Goal: Information Seeking & Learning: Learn about a topic

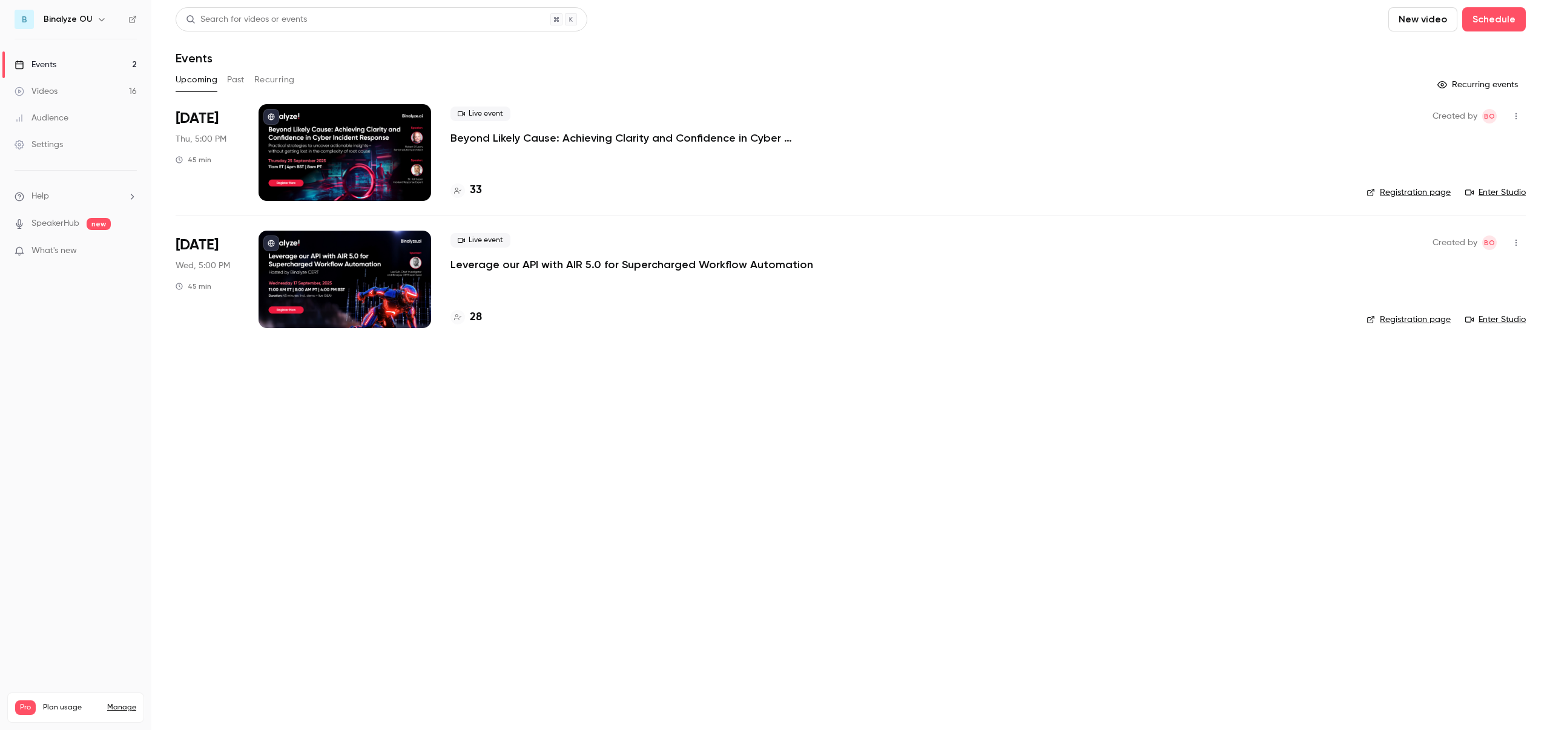
click at [279, 82] on button "Recurring" at bounding box center [274, 79] width 41 height 19
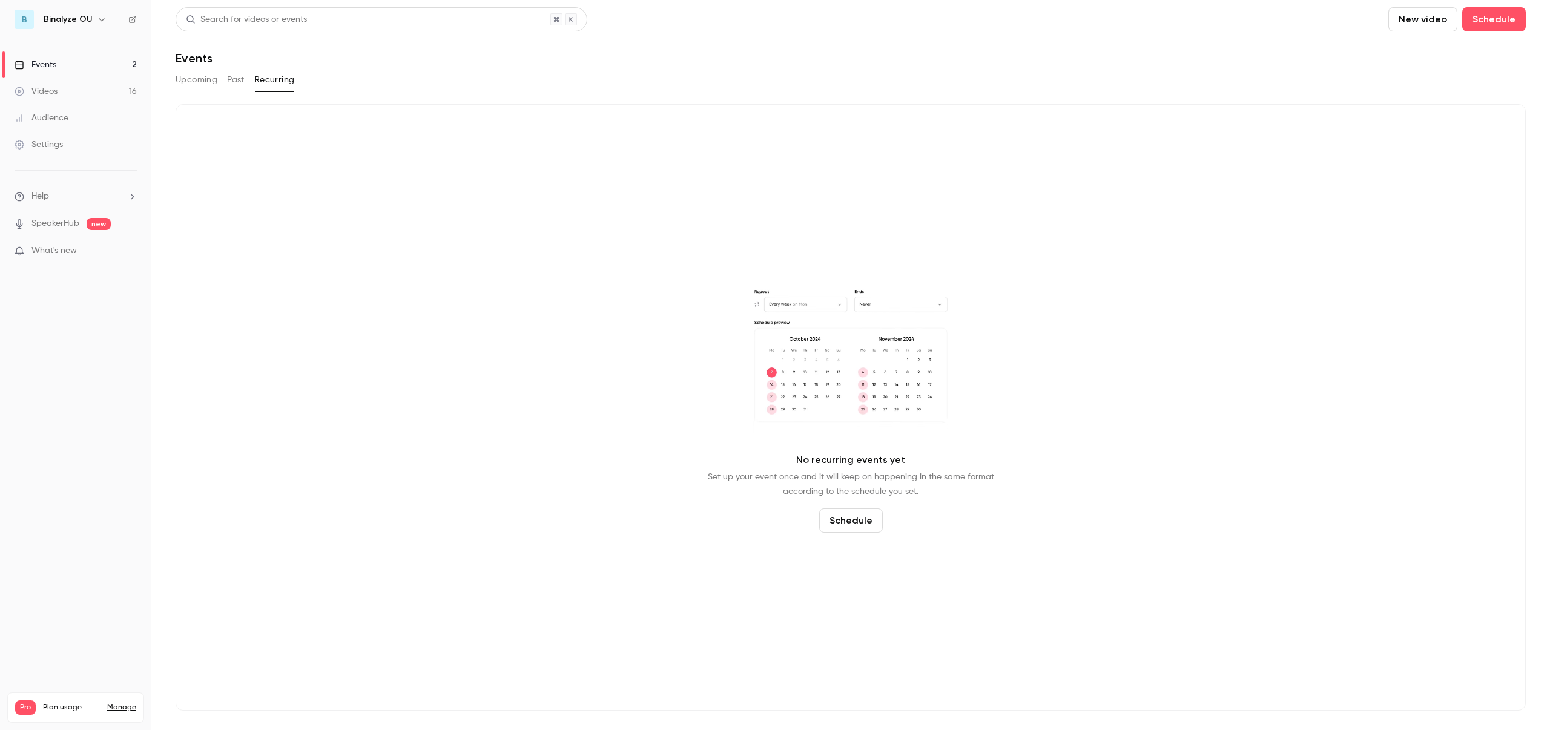
click at [237, 78] on button "Past" at bounding box center [236, 79] width 18 height 19
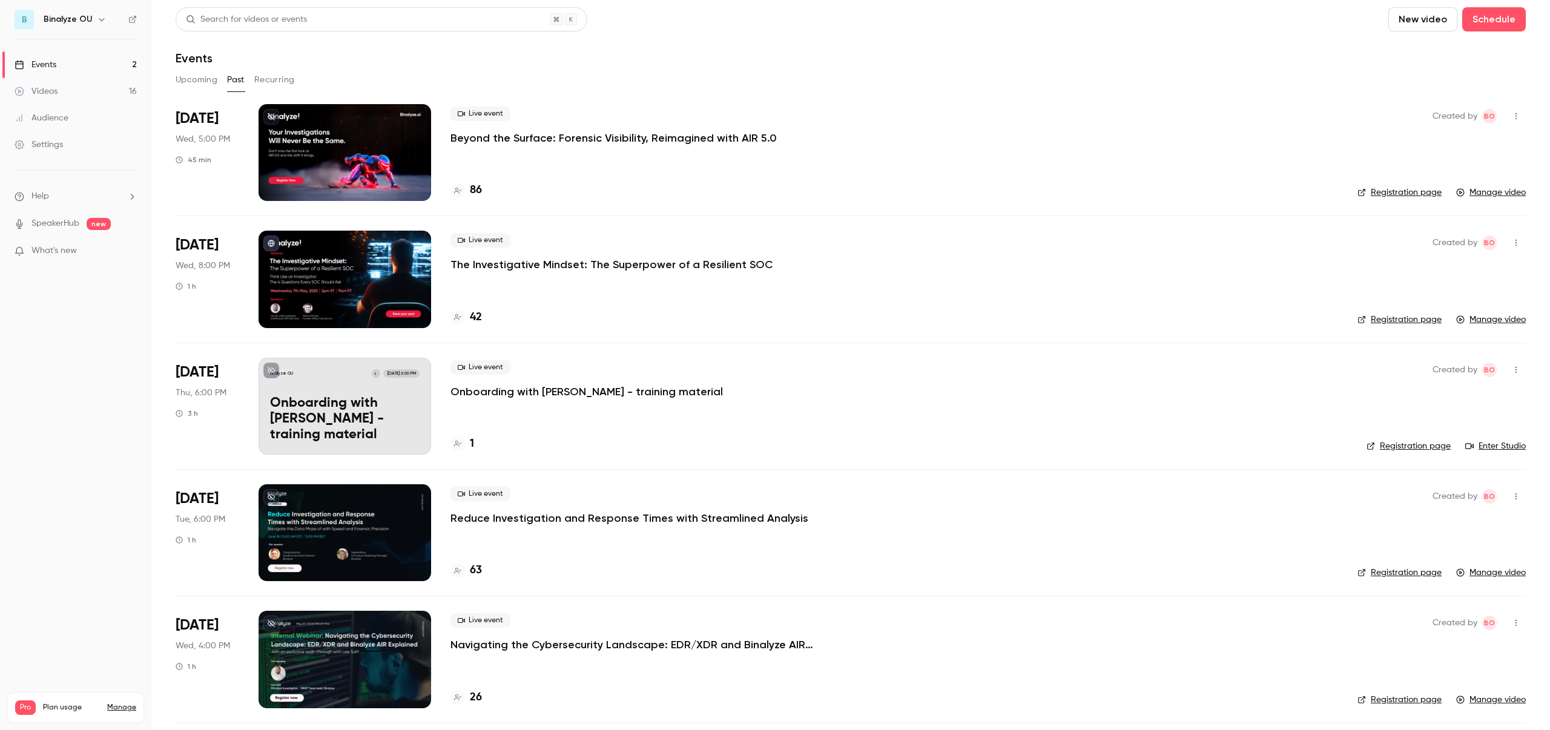
click at [208, 81] on button "Upcoming" at bounding box center [197, 79] width 42 height 19
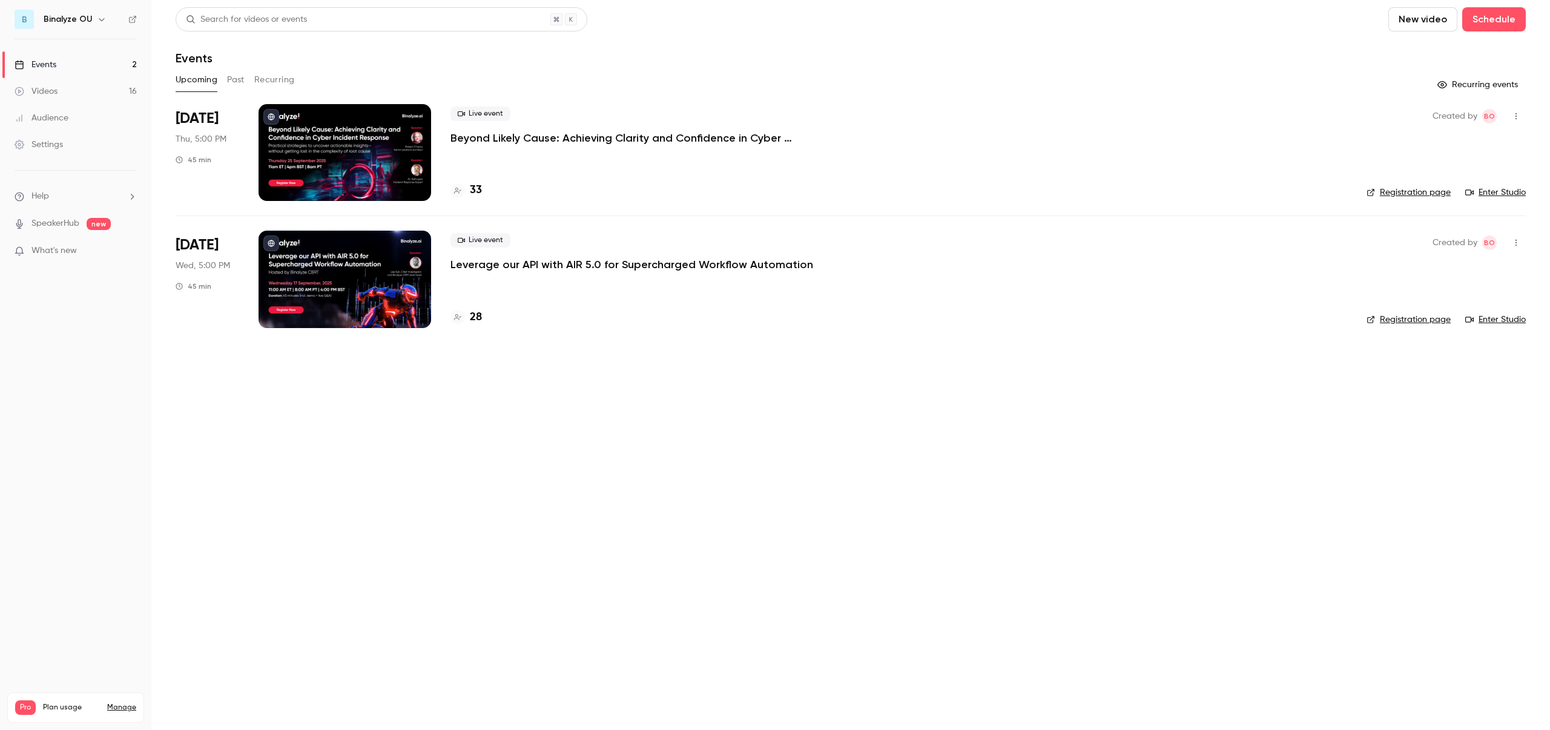
click at [375, 154] on div at bounding box center [344, 152] width 173 height 97
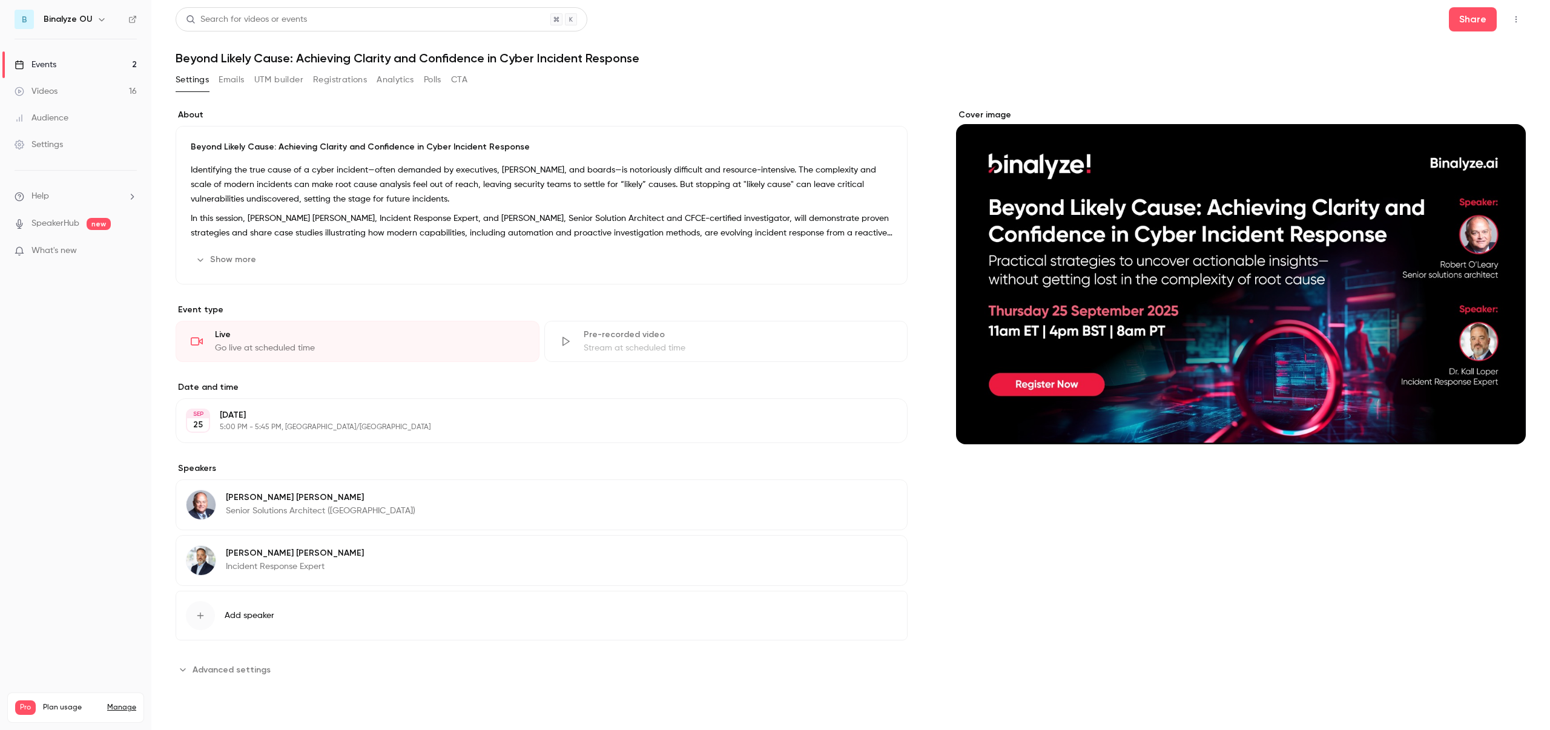
click at [255, 182] on p "Identifying the true cause of a cyber incident—often demanded by executives, [P…" at bounding box center [542, 185] width 702 height 44
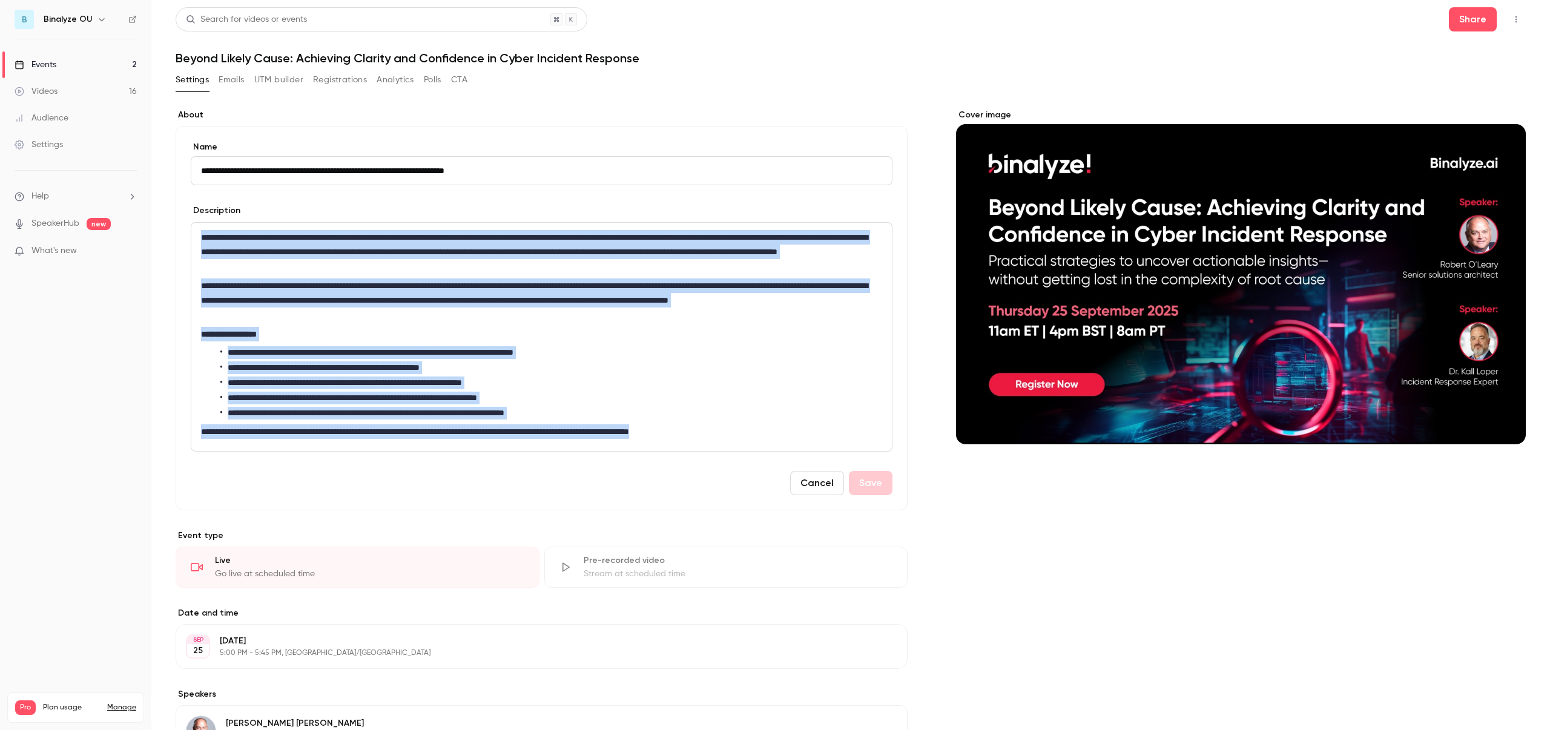
drag, startPoint x: 763, startPoint y: 435, endPoint x: 138, endPoint y: 206, distance: 665.1
click at [138, 206] on div "**********" at bounding box center [775, 365] width 1550 height 730
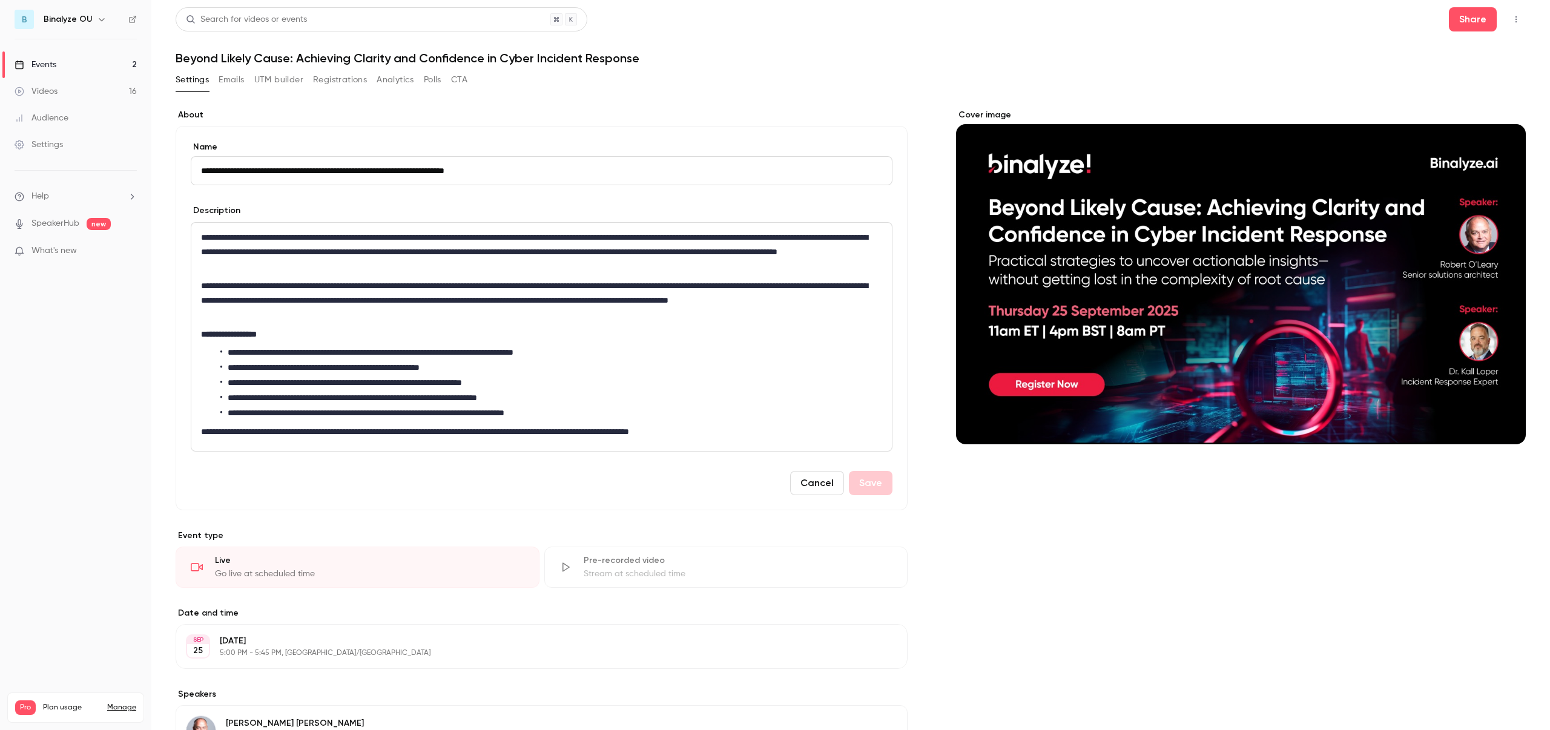
drag, startPoint x: 521, startPoint y: 165, endPoint x: 188, endPoint y: 158, distance: 333.6
click at [188, 158] on div "**********" at bounding box center [542, 318] width 732 height 384
click at [332, 86] on button "Registrations" at bounding box center [340, 79] width 54 height 19
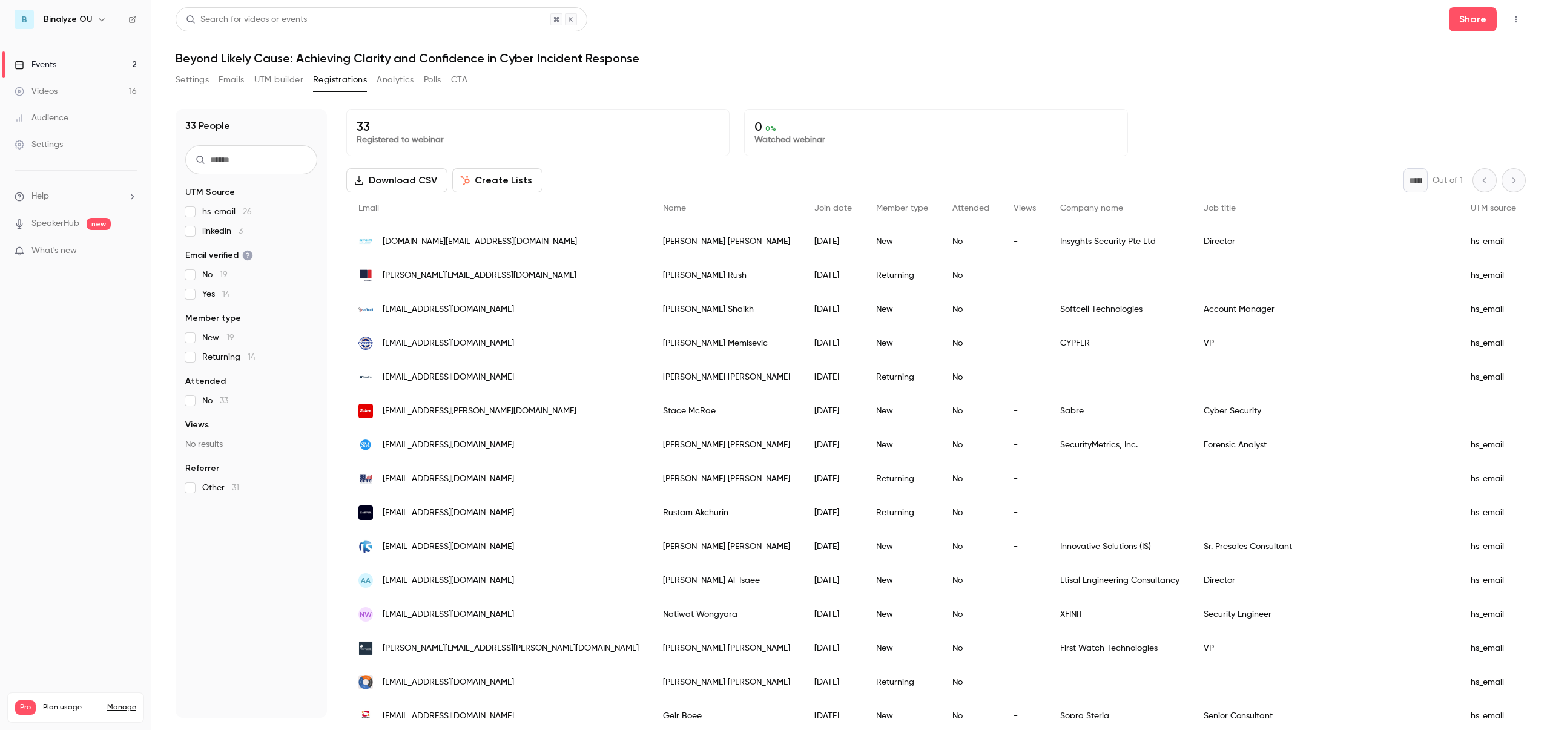
click at [1260, 98] on div "33 People UTM Source hs_email 26 linkedin 3 Email verified No 19 Yes 14 Member …" at bounding box center [851, 405] width 1350 height 623
click at [66, 67] on link "Events 2" at bounding box center [75, 64] width 151 height 27
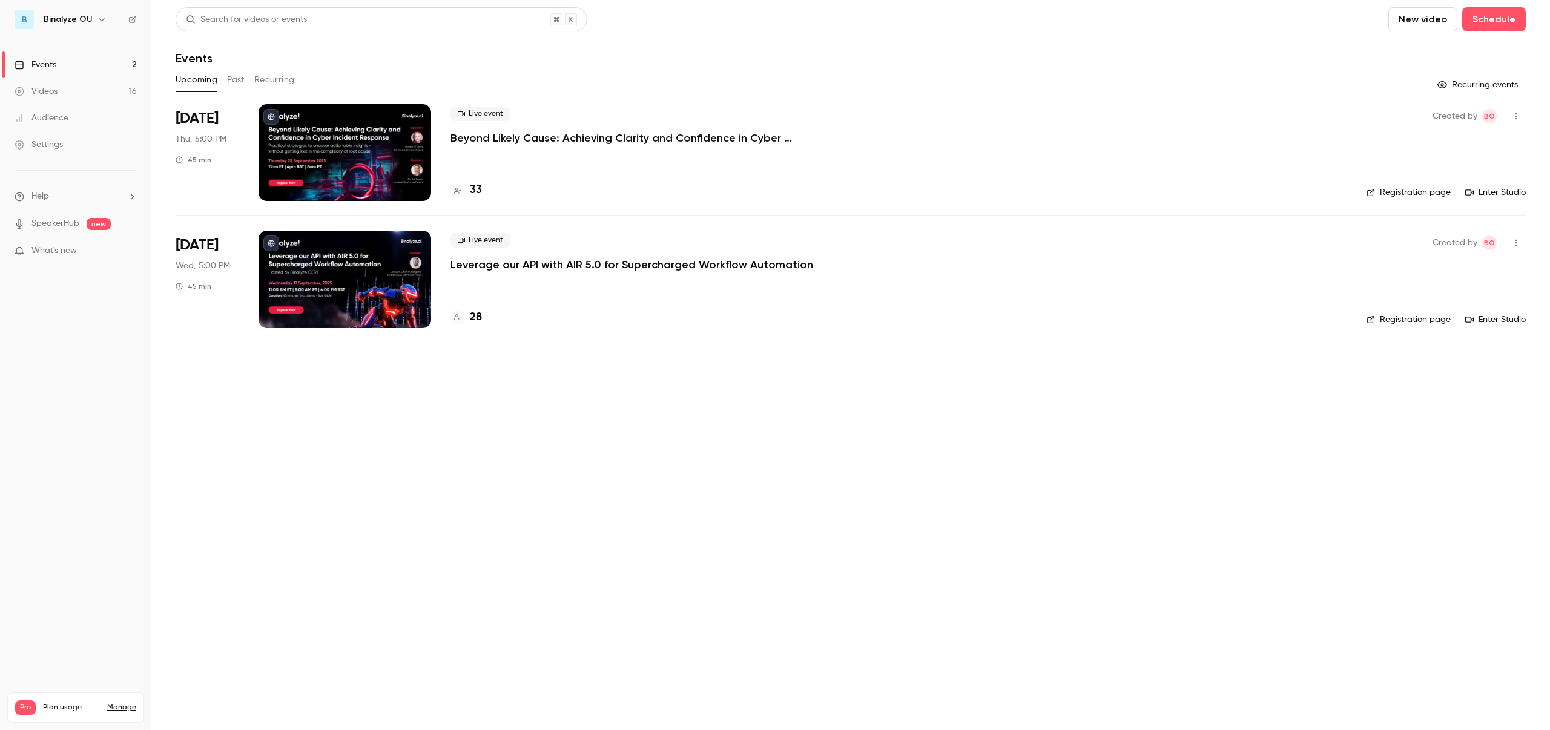
click at [235, 75] on button "Past" at bounding box center [236, 79] width 18 height 19
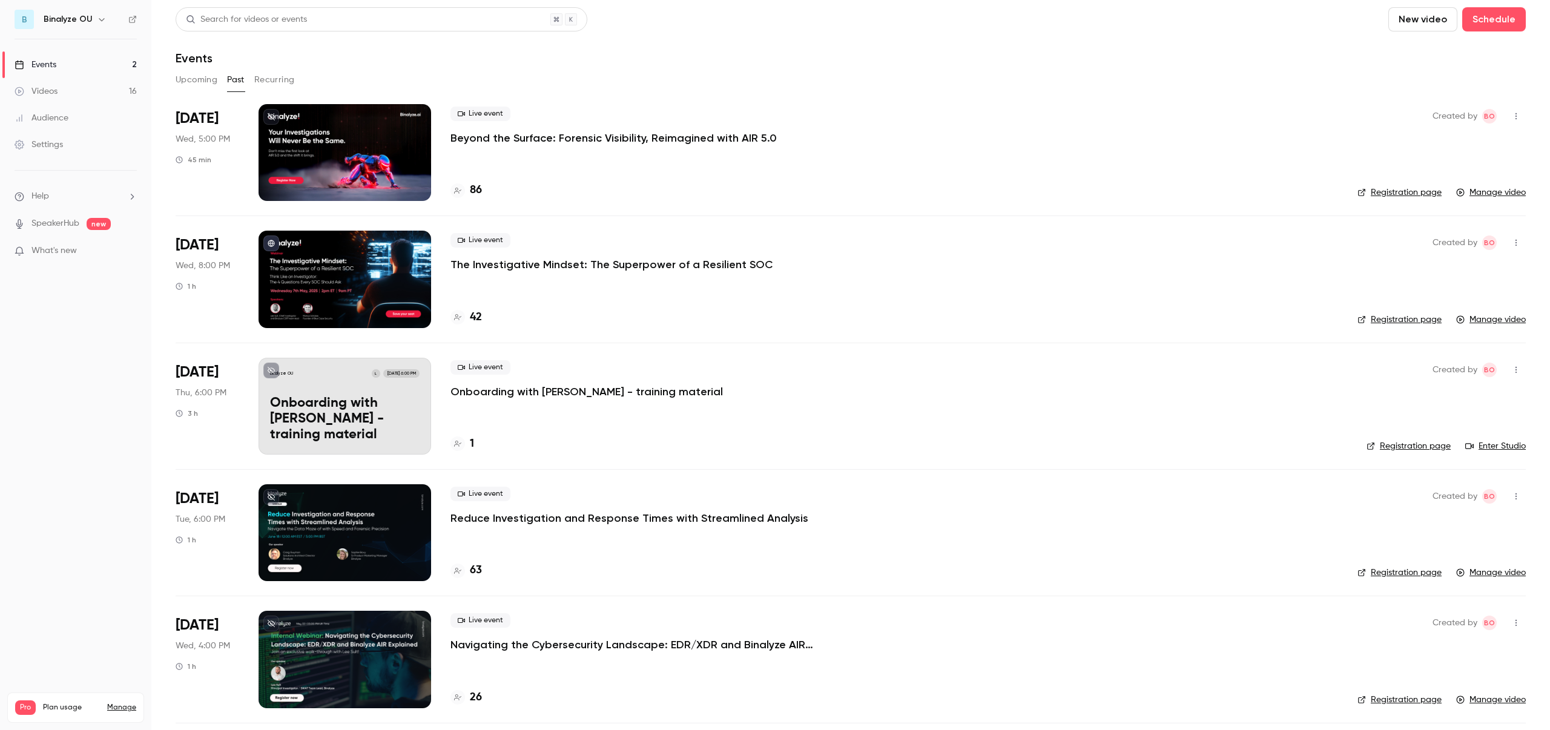
click at [383, 132] on div at bounding box center [344, 152] width 173 height 97
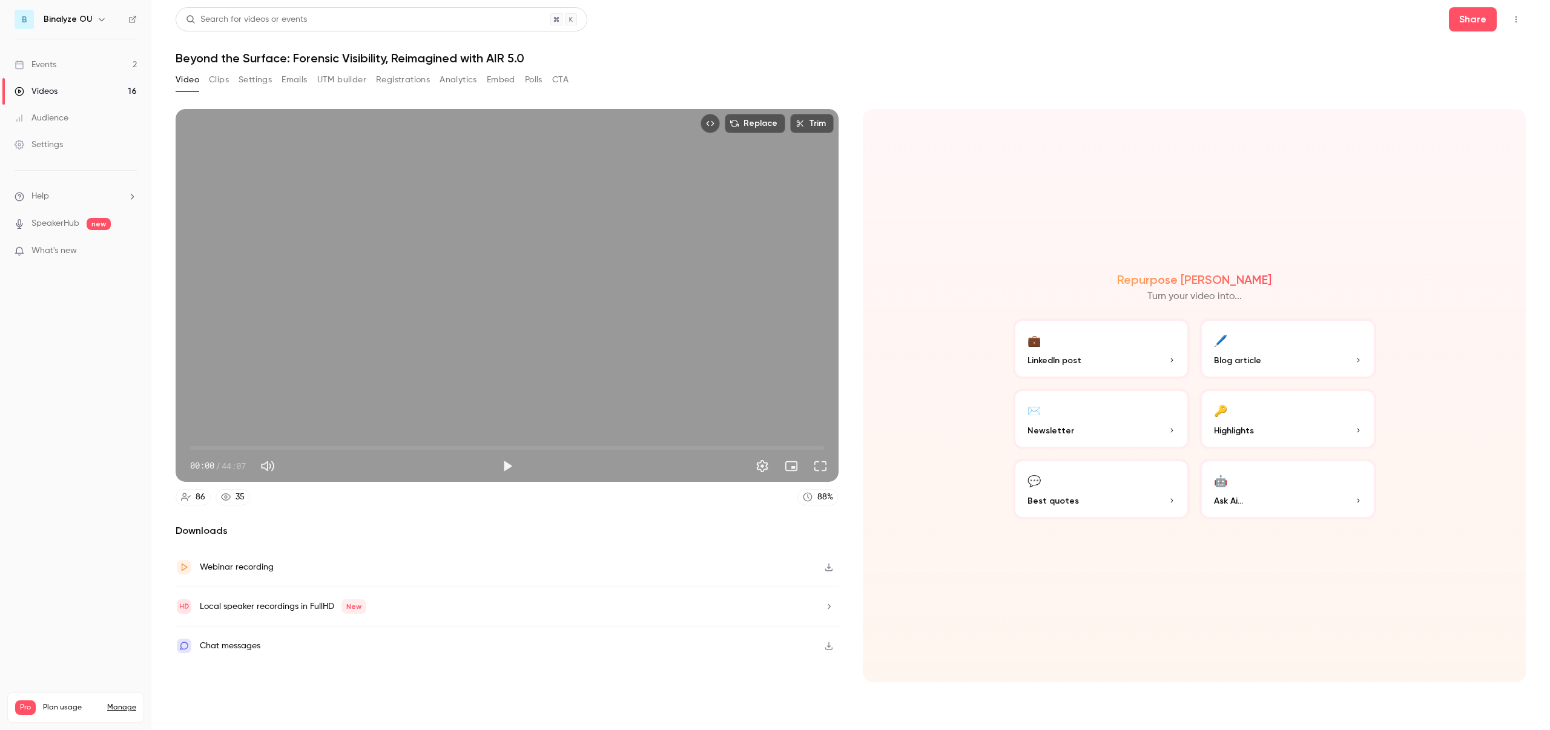
click at [225, 81] on button "Clips" at bounding box center [219, 79] width 20 height 19
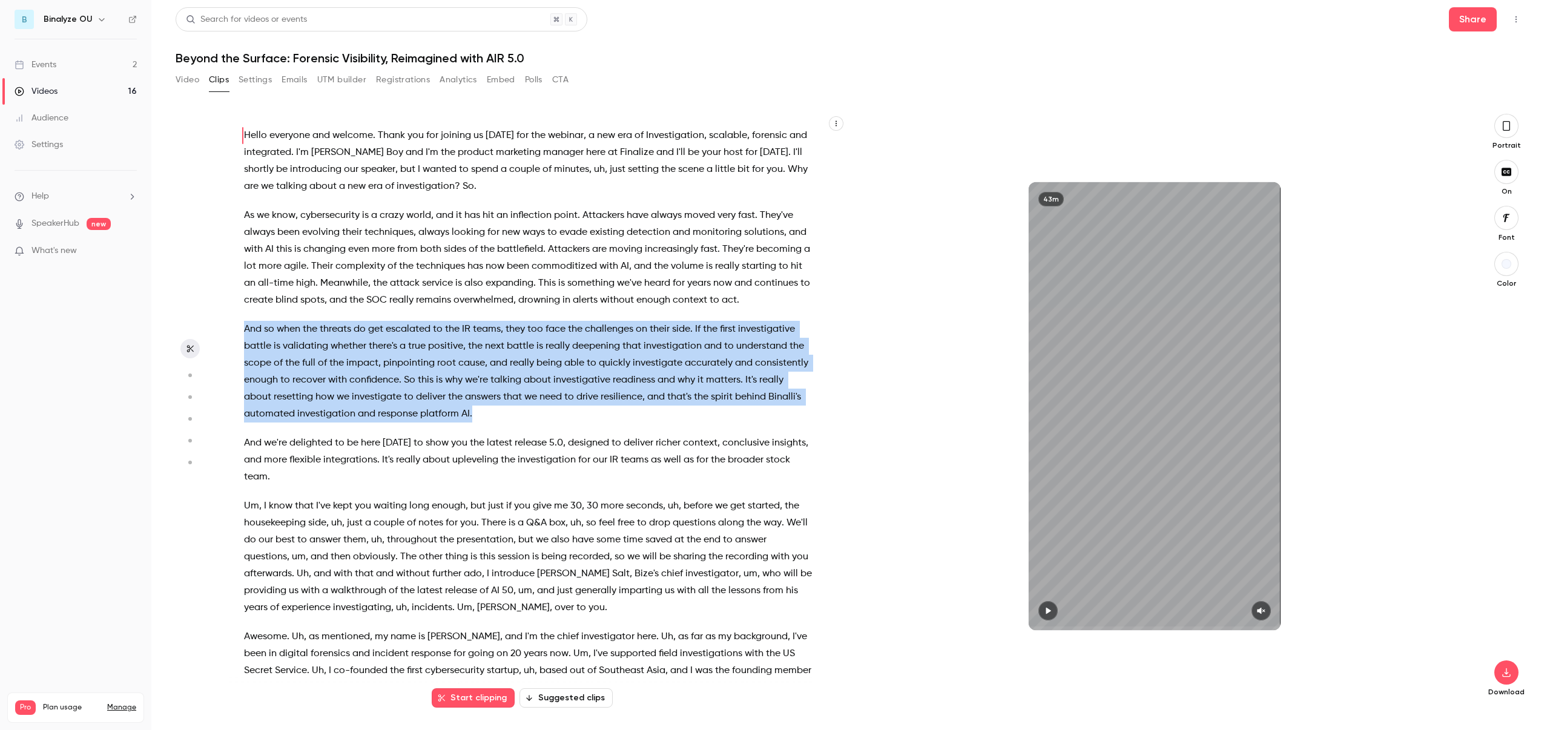
drag, startPoint x: 245, startPoint y: 327, endPoint x: 580, endPoint y: 412, distance: 346.5
click at [580, 412] on p "And so when the threats do get escalated to the IR teams , they too face the ch…" at bounding box center [528, 372] width 568 height 102
click at [564, 439] on span "47 s" at bounding box center [573, 442] width 18 height 13
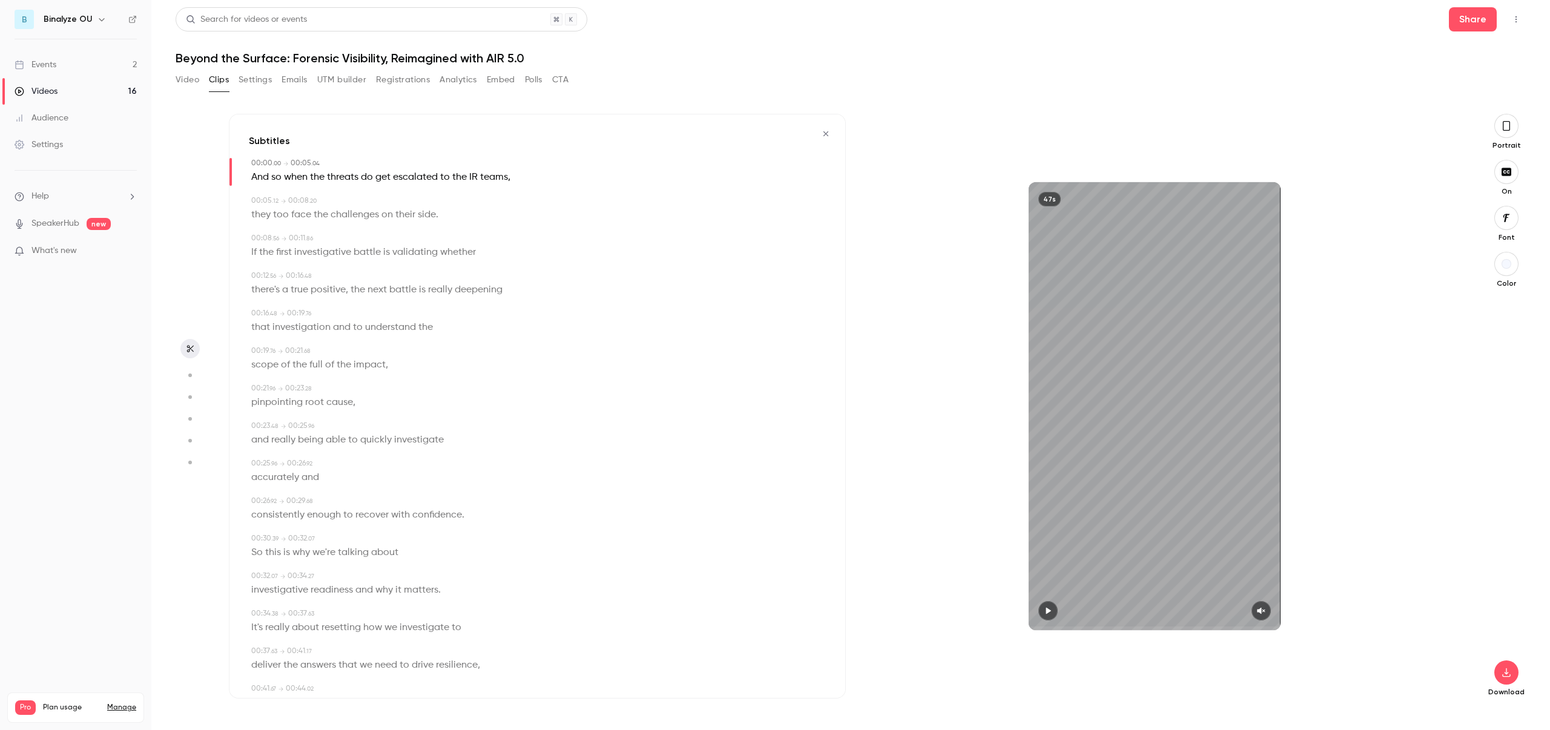
click at [284, 252] on span "first" at bounding box center [284, 252] width 16 height 17
type input "***"
click at [287, 272] on button "Edit" at bounding box center [280, 274] width 42 height 19
click at [538, 337] on div "00:00 . 00 → 00:05 . 04 And so when the threats do get escalated to the IR team…" at bounding box center [537, 458] width 577 height 600
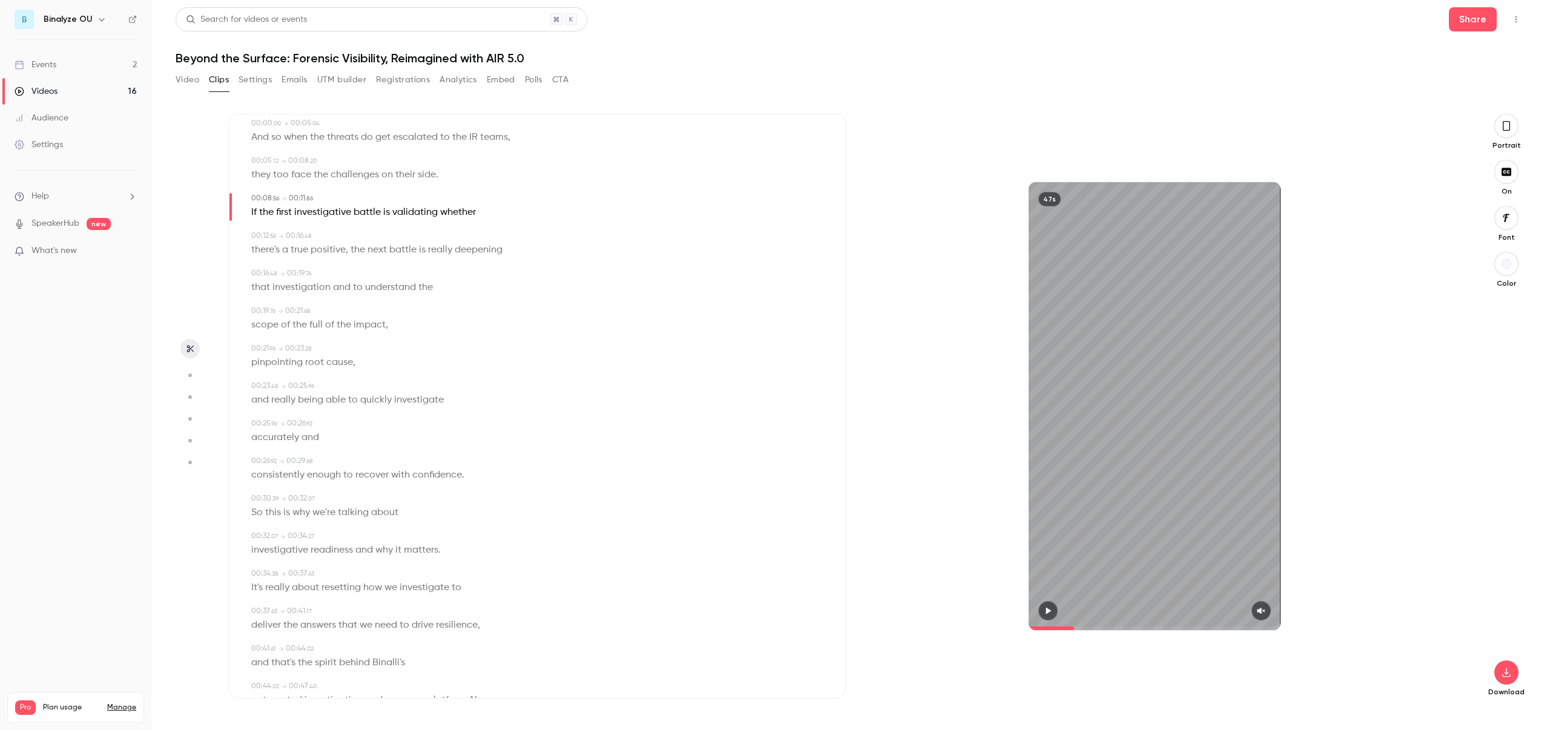
scroll to position [80, 0]
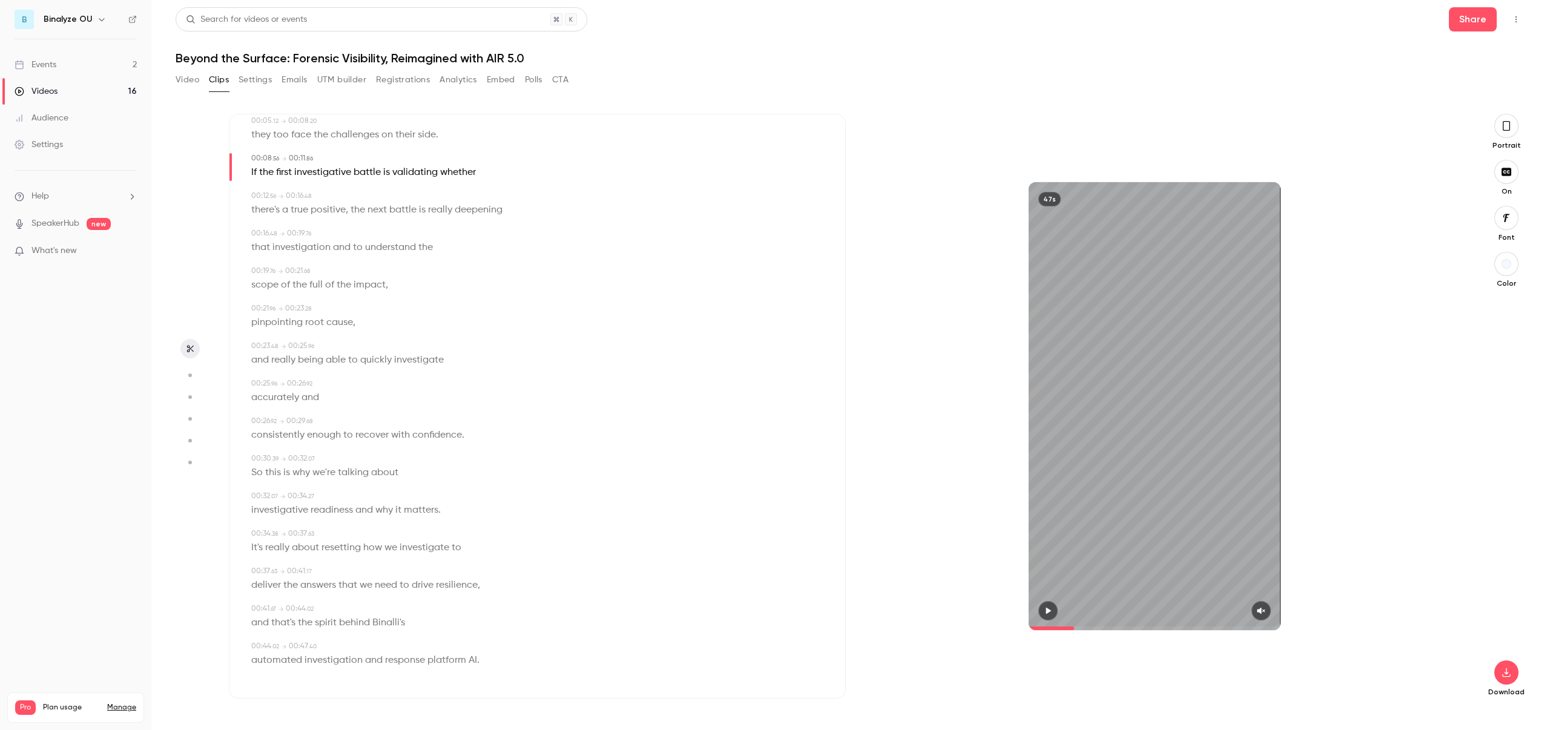
click at [300, 81] on button "Emails" at bounding box center [293, 79] width 25 height 19
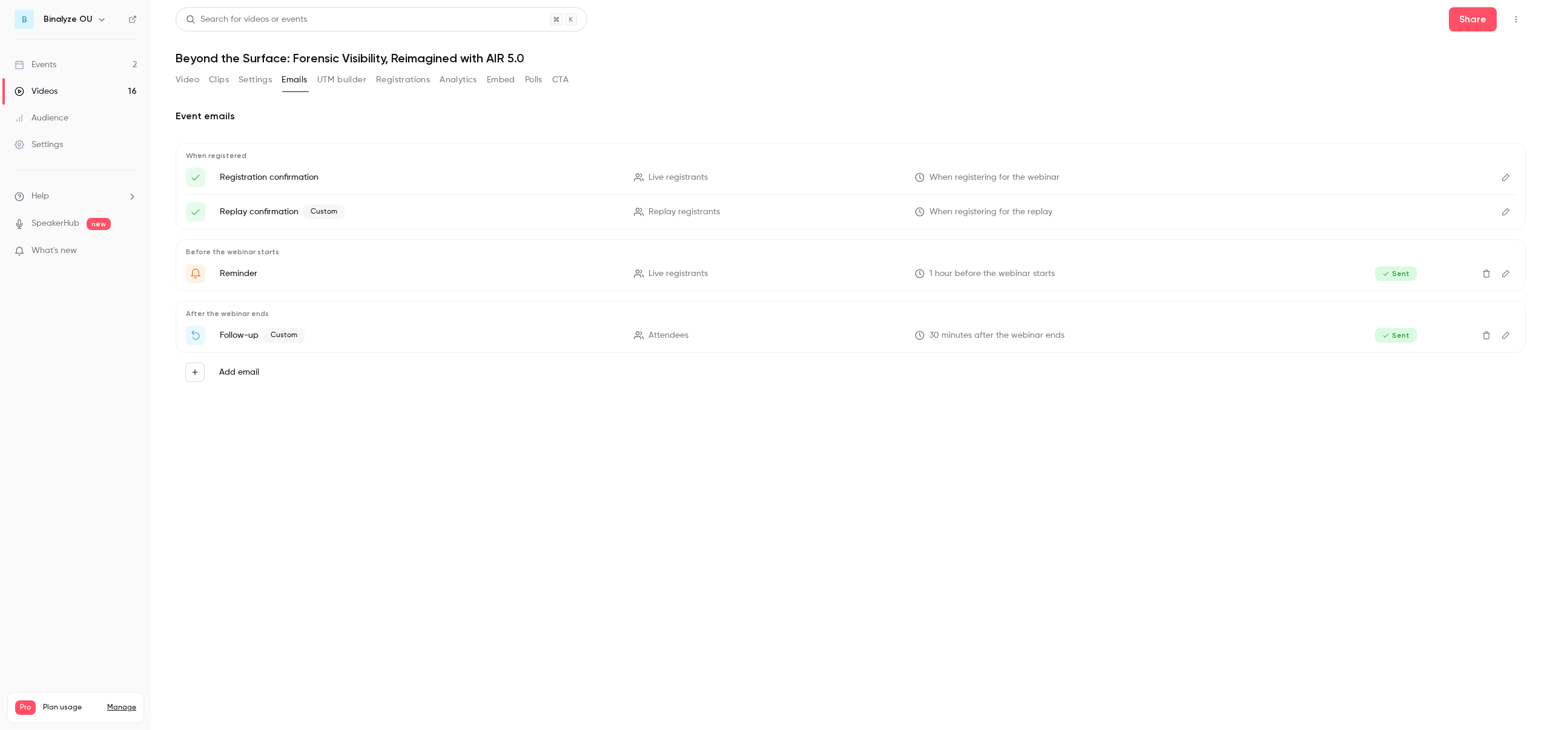
click at [183, 81] on button "Video" at bounding box center [188, 79] width 24 height 19
